Goal: Task Accomplishment & Management: Manage account settings

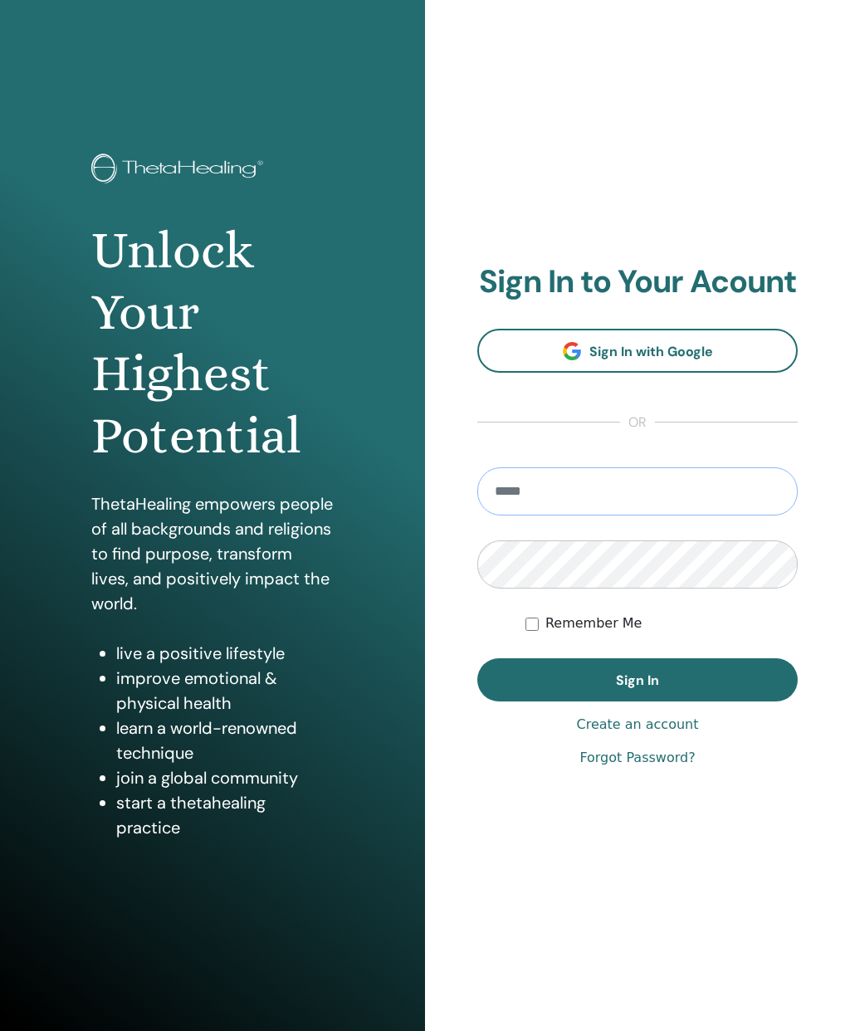
type input "**********"
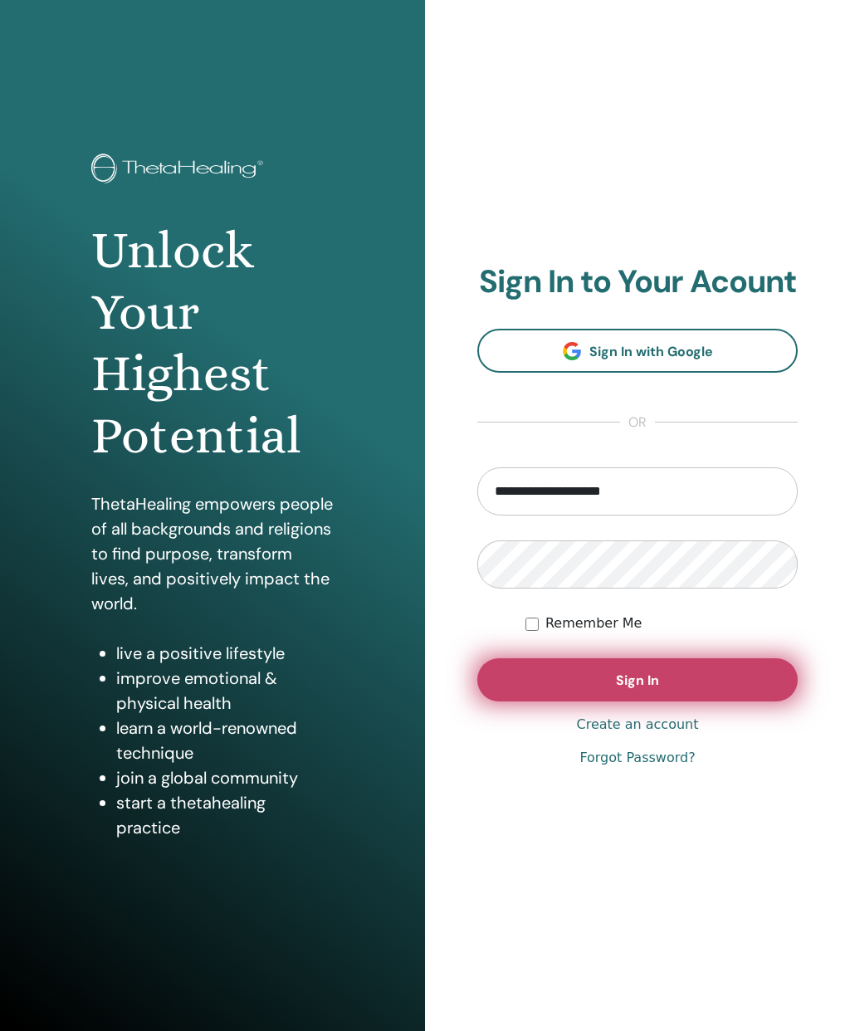
click at [690, 677] on button "Sign In" at bounding box center [637, 679] width 320 height 43
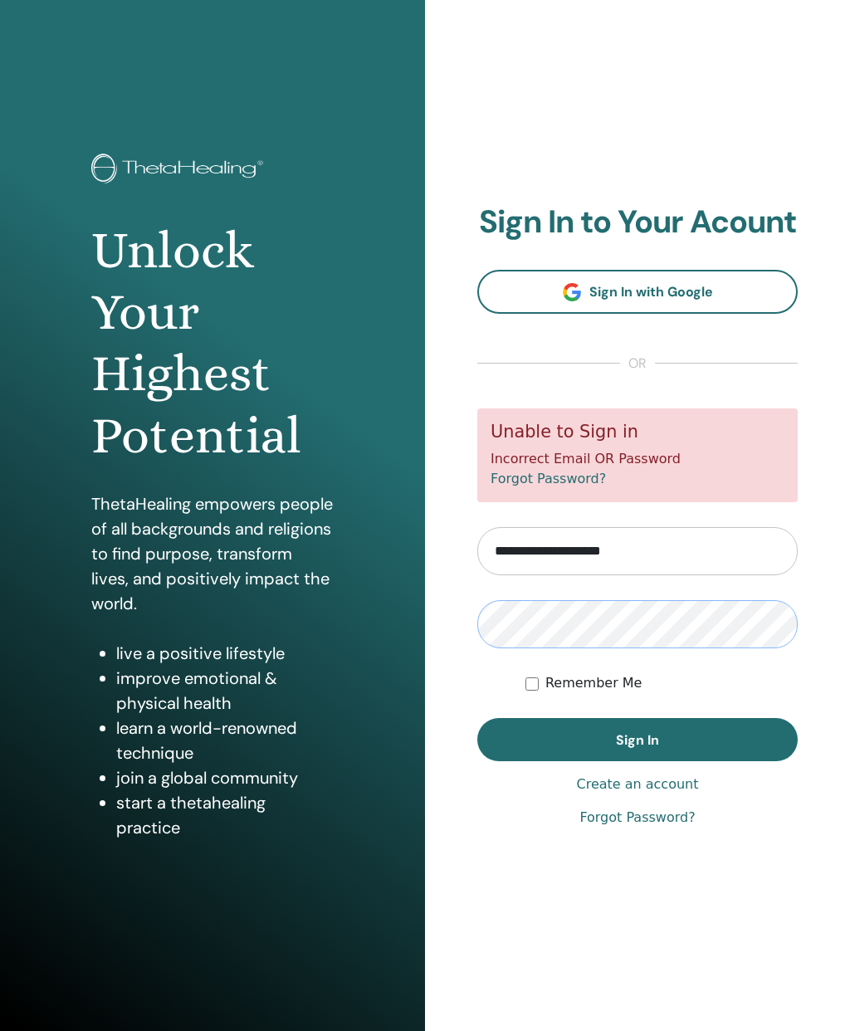
click at [680, 739] on button "Sign In" at bounding box center [637, 739] width 320 height 43
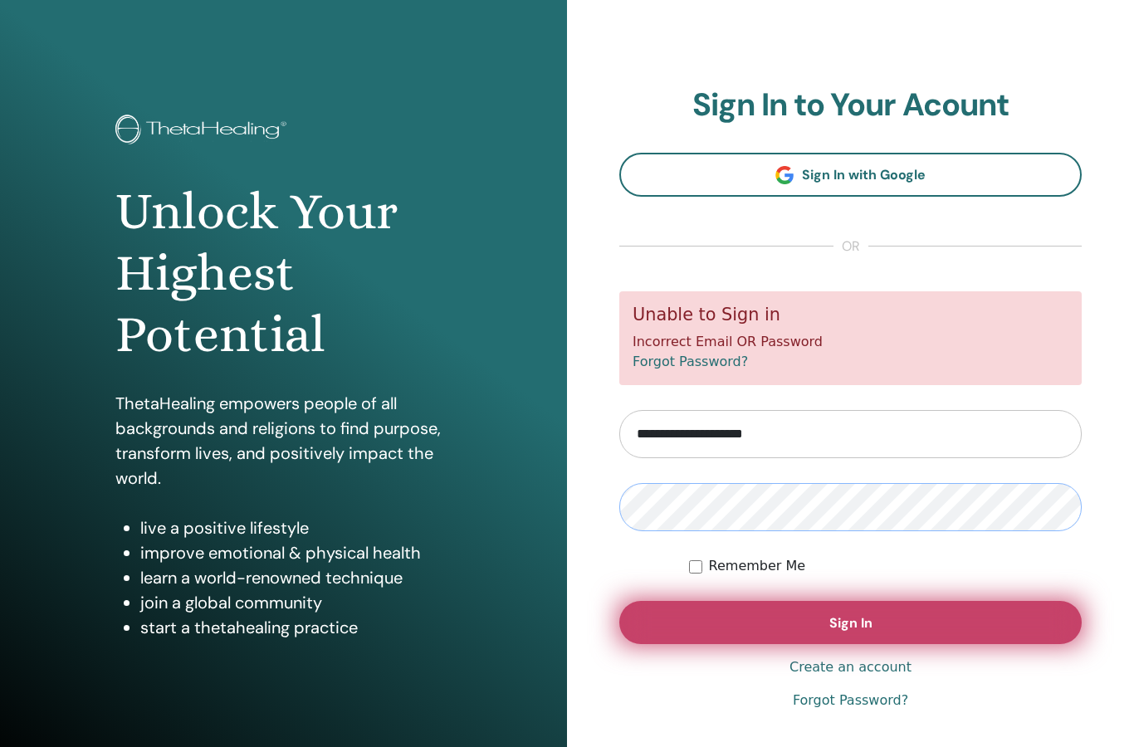
click at [849, 615] on button "Sign In" at bounding box center [850, 622] width 462 height 43
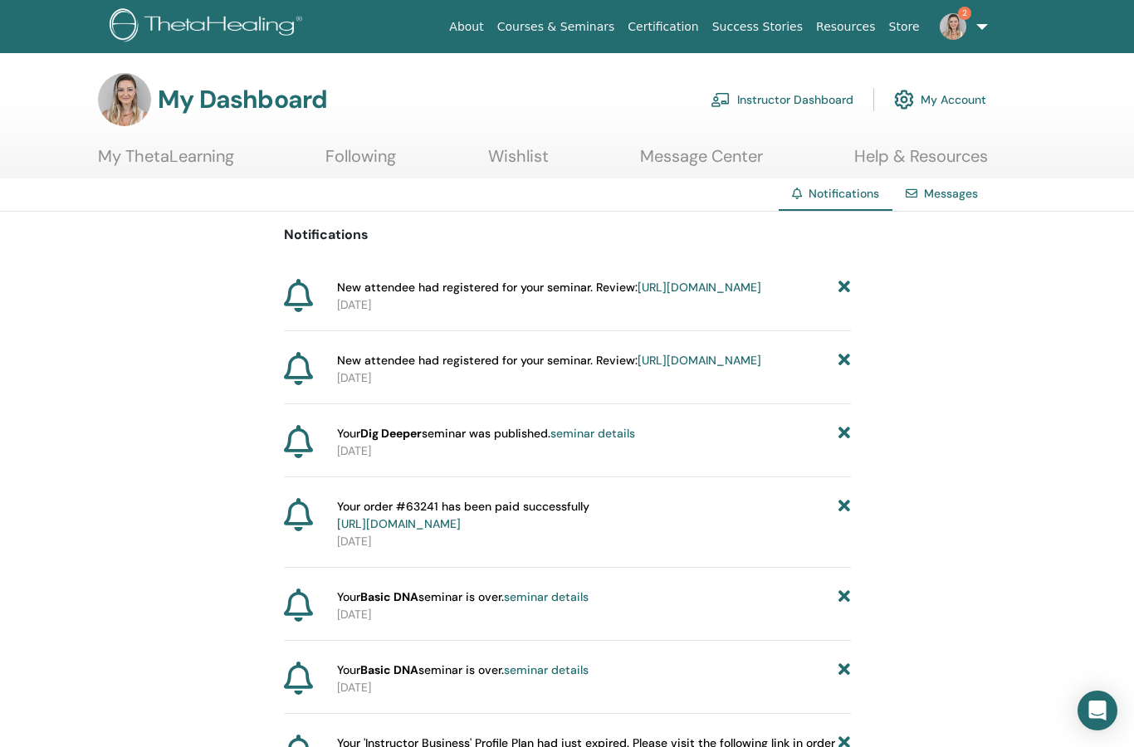
click at [963, 30] on img at bounding box center [953, 26] width 27 height 27
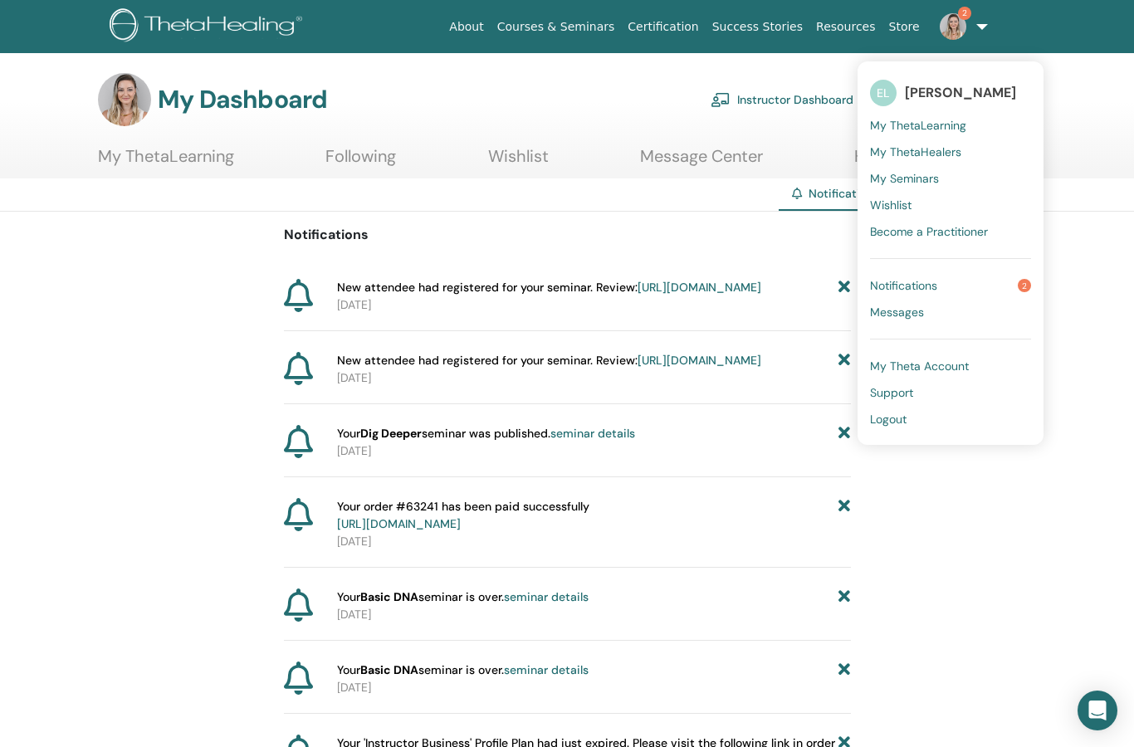
click at [964, 283] on link "Notifications 2" at bounding box center [950, 285] width 161 height 27
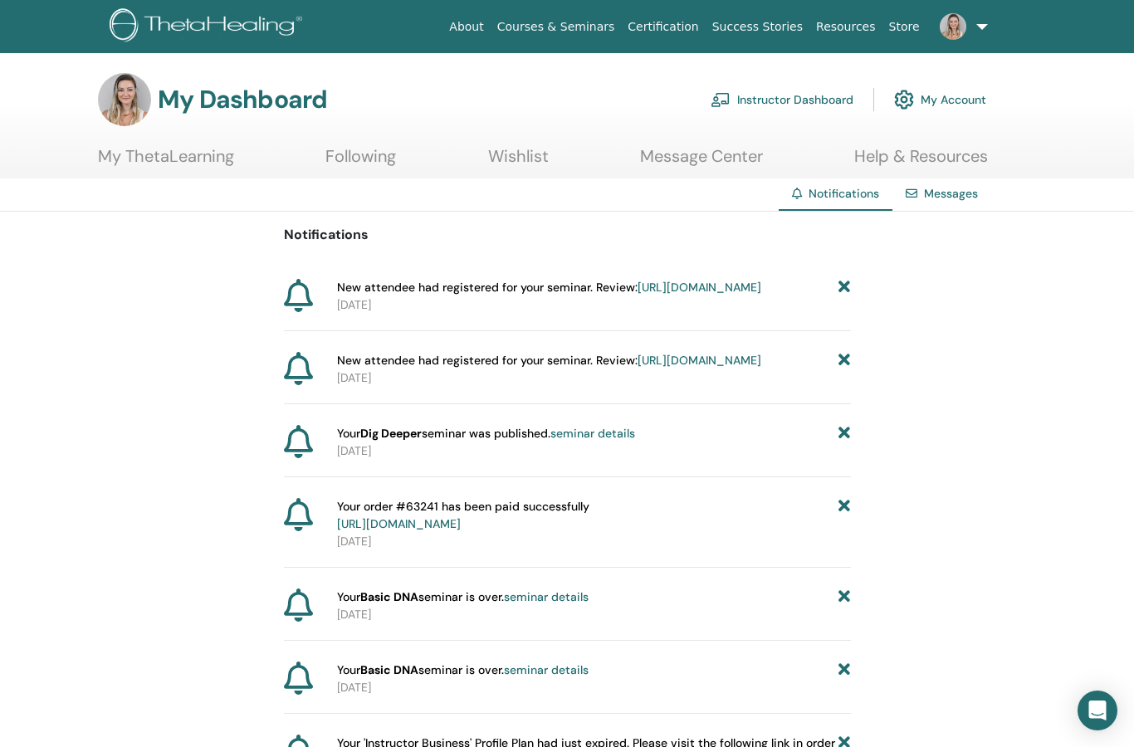
click at [650, 295] on link "[URL][DOMAIN_NAME]" at bounding box center [700, 287] width 124 height 15
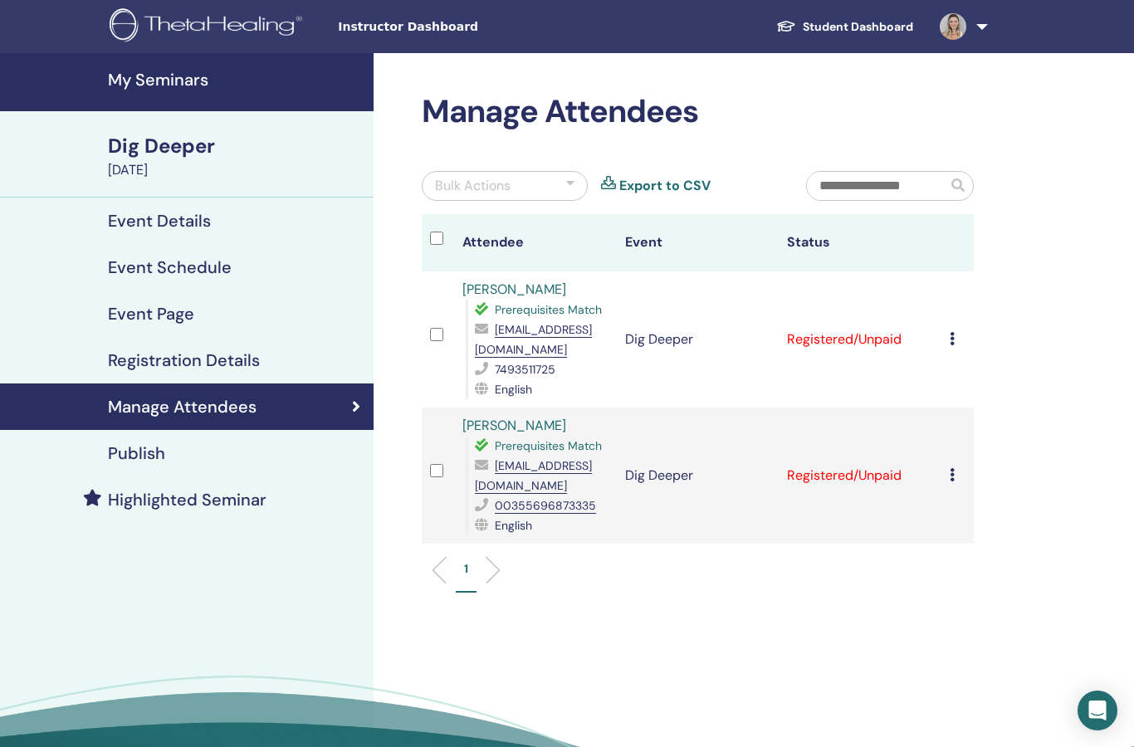
click at [951, 340] on icon at bounding box center [952, 338] width 5 height 13
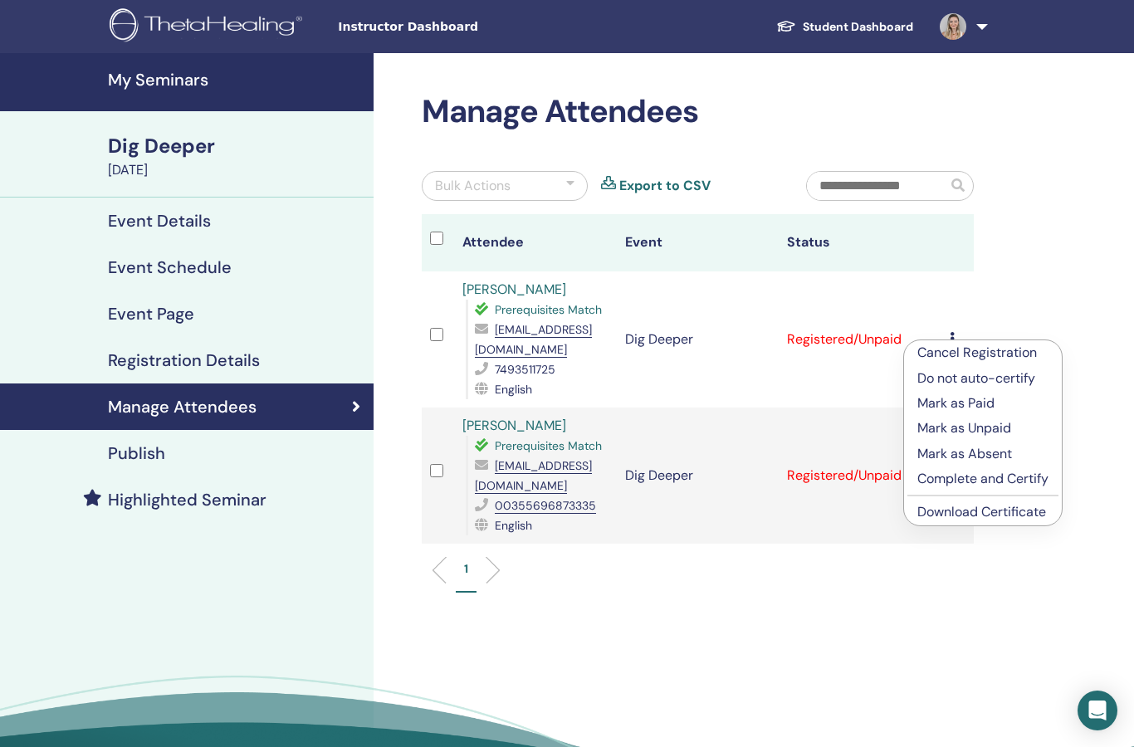
click at [985, 400] on p "Mark as Paid" at bounding box center [982, 404] width 131 height 20
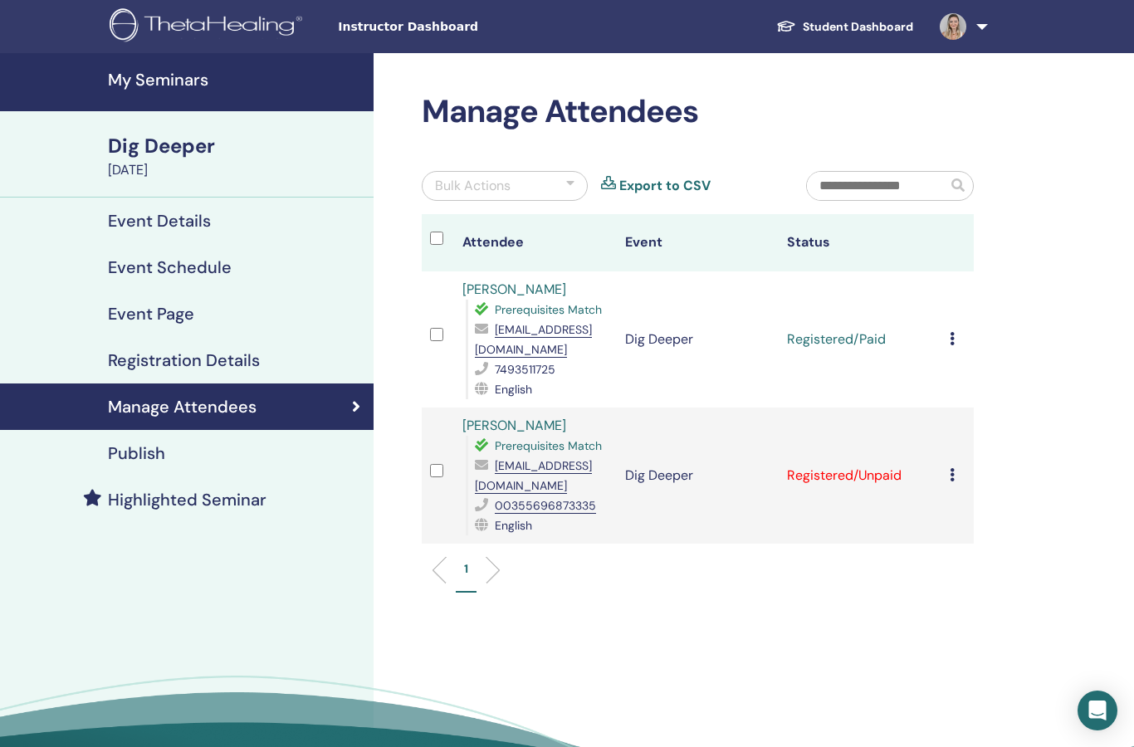
click at [950, 472] on icon at bounding box center [952, 474] width 5 height 13
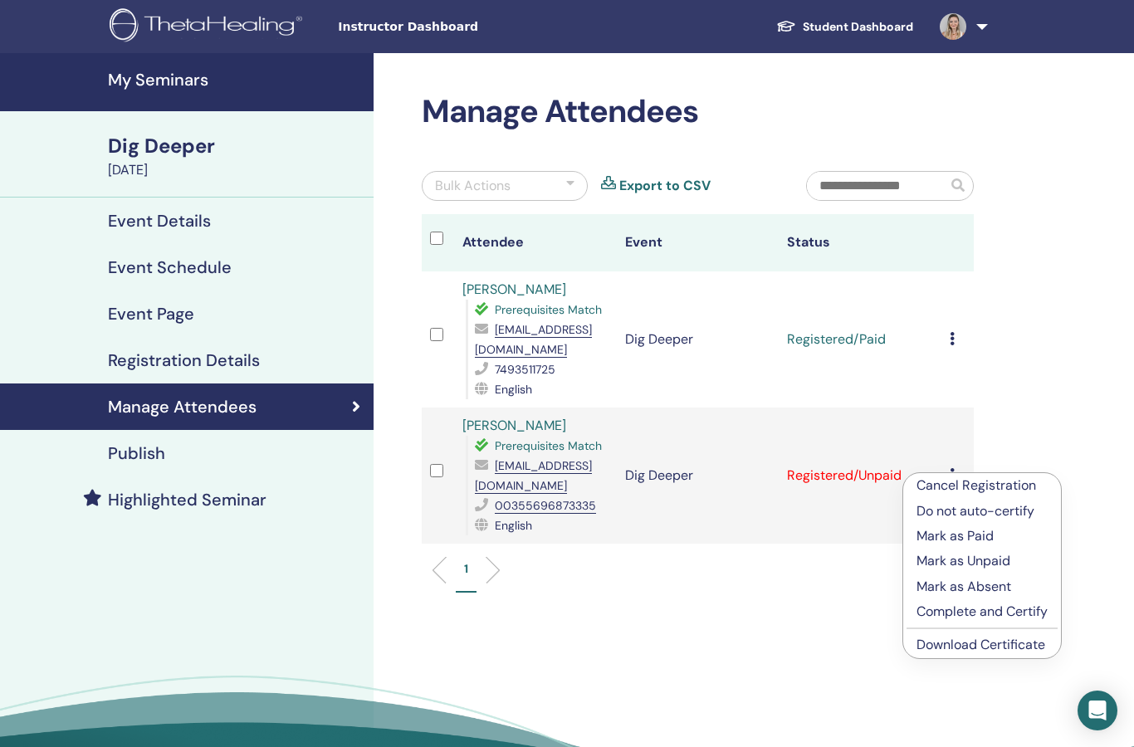
click at [985, 530] on p "Mark as Paid" at bounding box center [982, 536] width 131 height 20
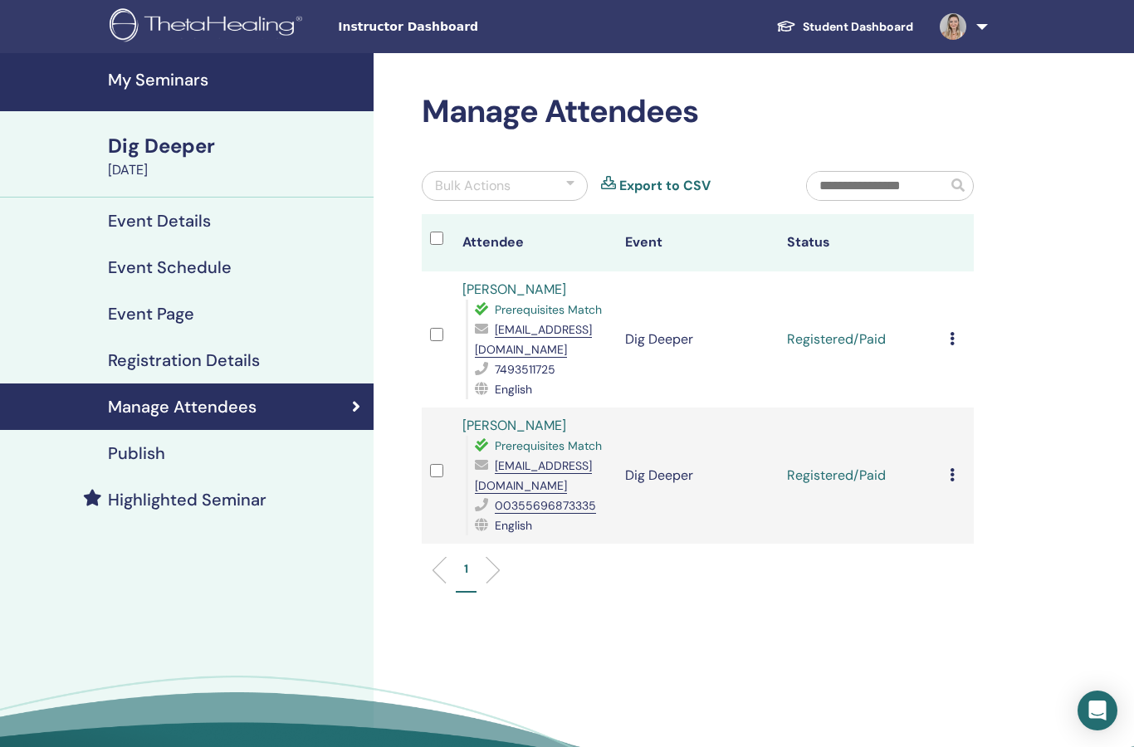
click at [252, 22] on img at bounding box center [209, 26] width 198 height 37
